Goal: Communication & Community: Answer question/provide support

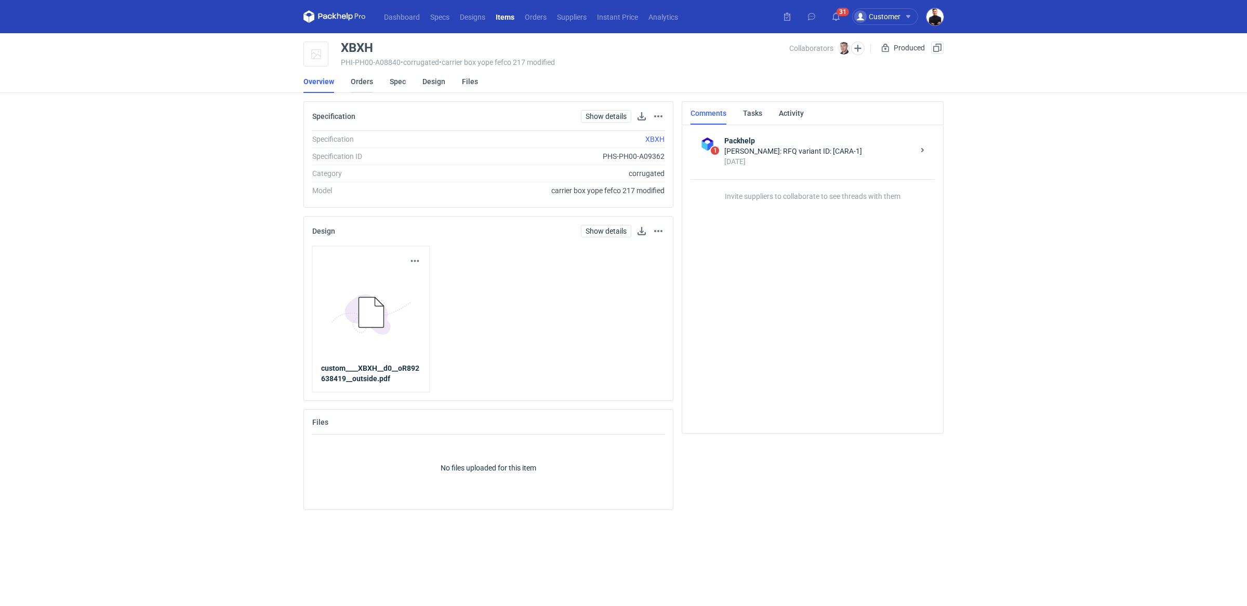
click at [364, 83] on link "Orders" at bounding box center [362, 81] width 22 height 23
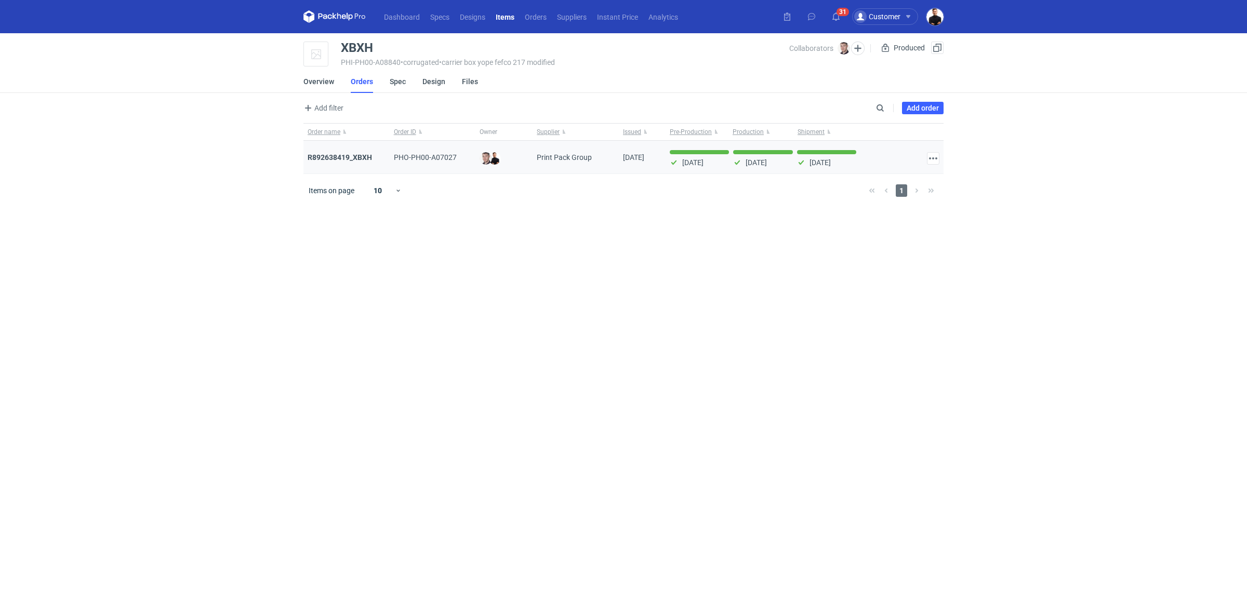
click at [360, 161] on div "R892638419_XBXH" at bounding box center [347, 157] width 78 height 10
click at [360, 154] on strong "R892638419_XBXH" at bounding box center [340, 157] width 64 height 8
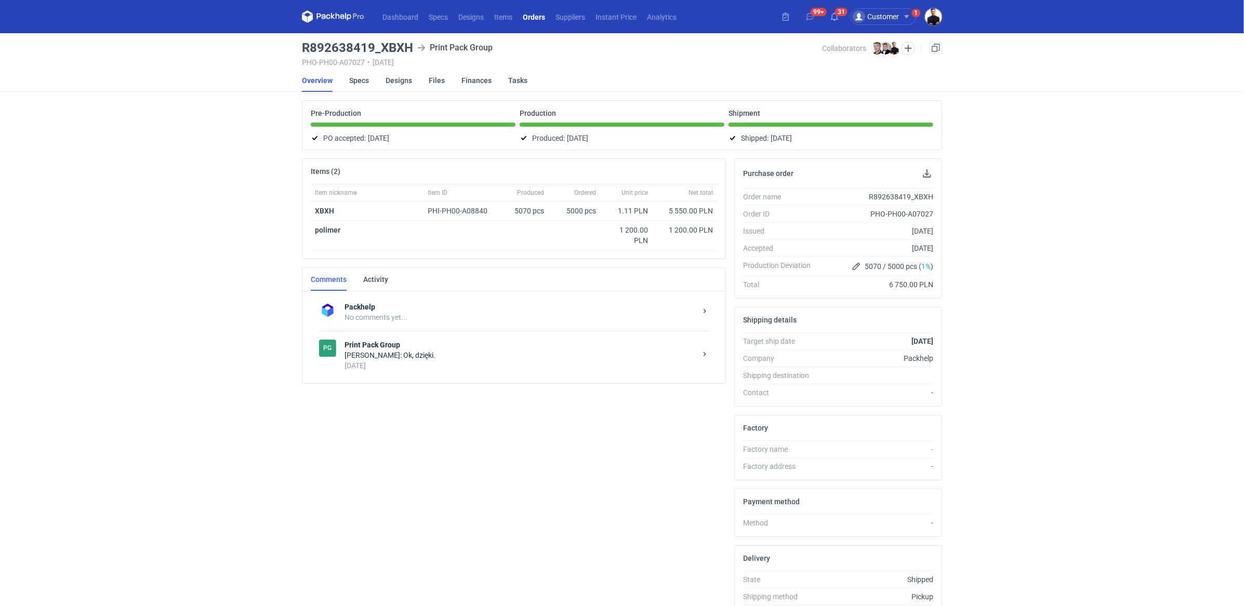
click at [440, 354] on div "[PERSON_NAME]: Ok, dzięki." at bounding box center [521, 355] width 352 height 10
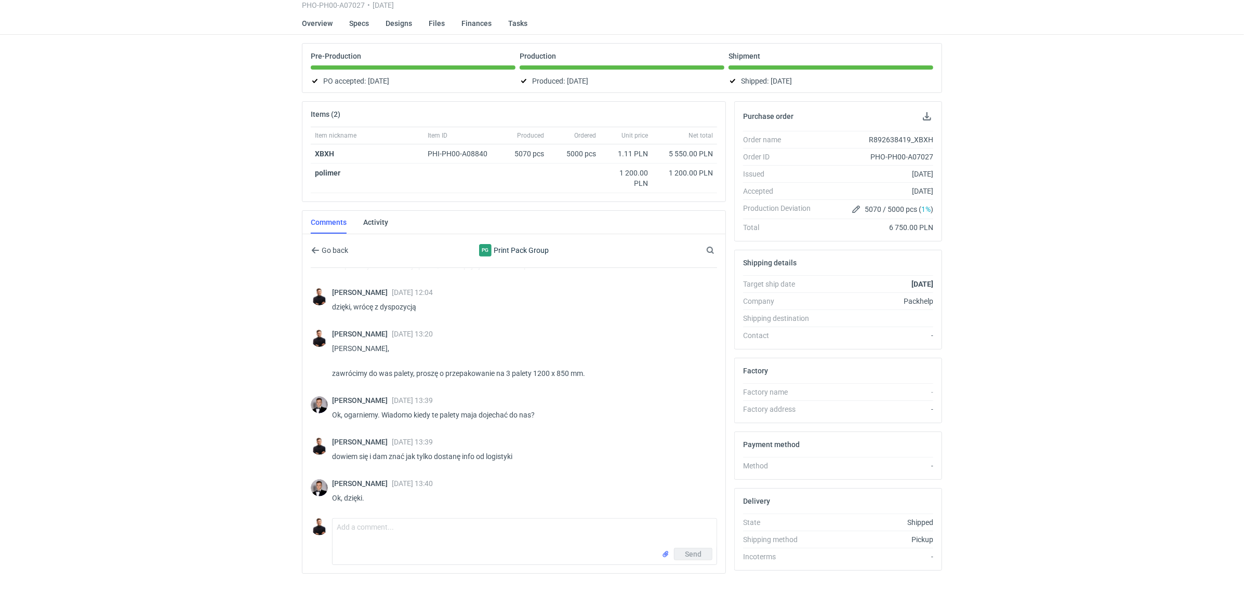
scroll to position [63, 0]
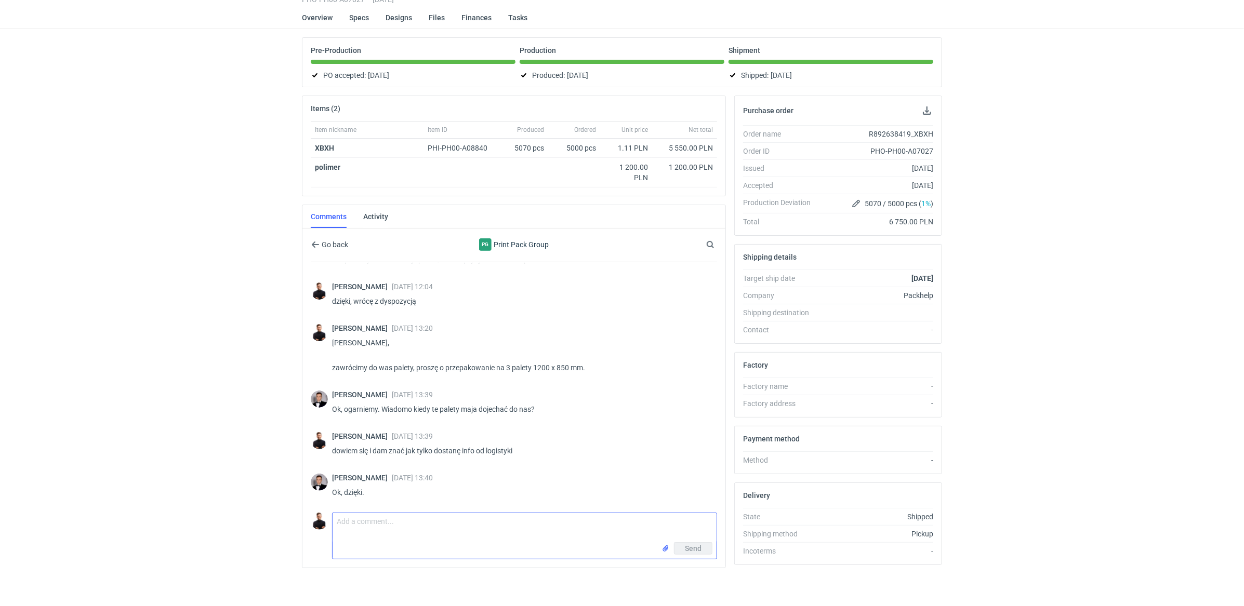
click at [450, 531] on textarea "Comment message" at bounding box center [525, 527] width 384 height 29
type textarea "[PERSON_NAME], towar będzie u was [DATE]/[DATE], proszę o przepakowanie i zgłos…"
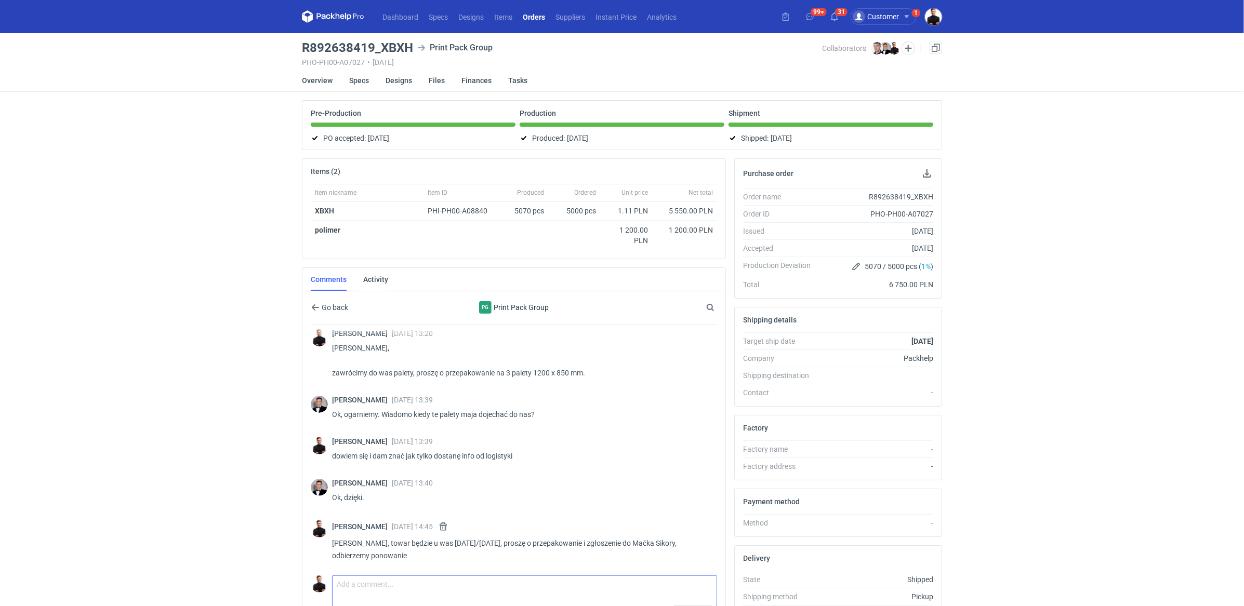
scroll to position [0, 0]
drag, startPoint x: 332, startPoint y: 345, endPoint x: 551, endPoint y: 374, distance: 221.2
click at [551, 374] on p "[PERSON_NAME], zawrócimy do was palety, proszę o przepakowanie na 3 palety 1200…" at bounding box center [520, 360] width 377 height 37
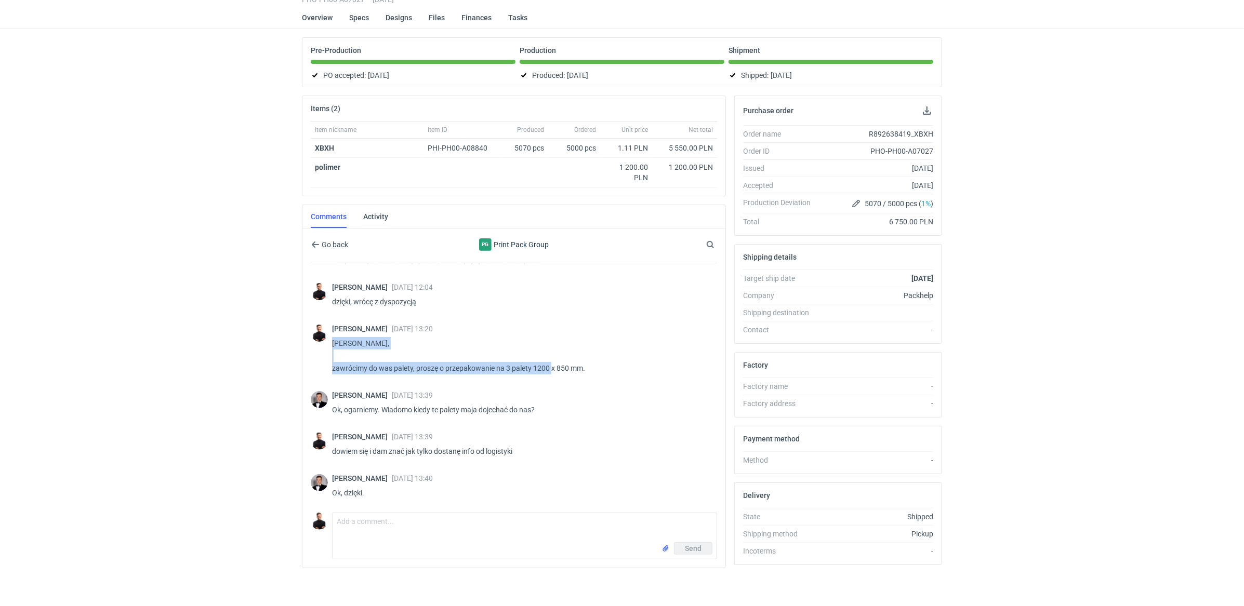
scroll to position [1002, 0]
